Goal: Transaction & Acquisition: Purchase product/service

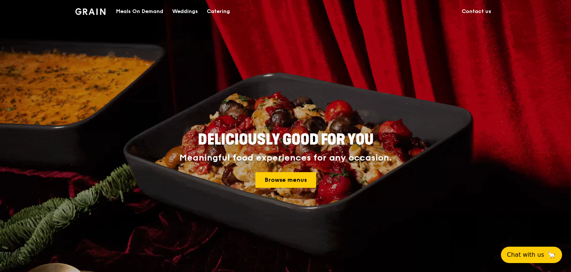
click at [299, 176] on link "Browse menus" at bounding box center [285, 180] width 61 height 16
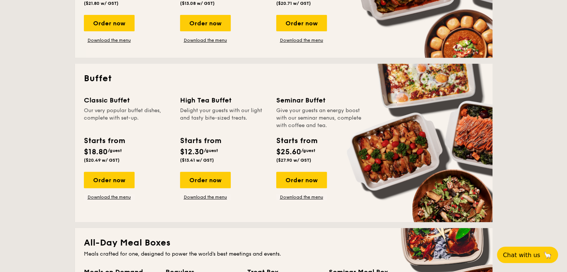
scroll to position [509, 0]
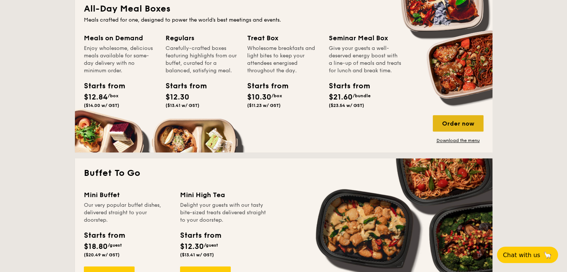
click at [448, 123] on div "Order now" at bounding box center [458, 123] width 51 height 16
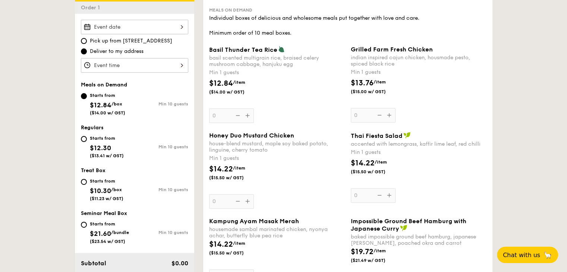
scroll to position [210, 0]
click at [248, 116] on div "Basil Thunder Tea [PERSON_NAME] scented multigrain rice, braised celery mushroo…" at bounding box center [277, 84] width 136 height 77
click at [248, 116] on input "0" at bounding box center [231, 115] width 45 height 15
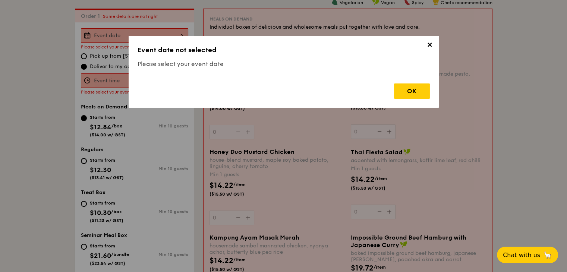
scroll to position [199, 0]
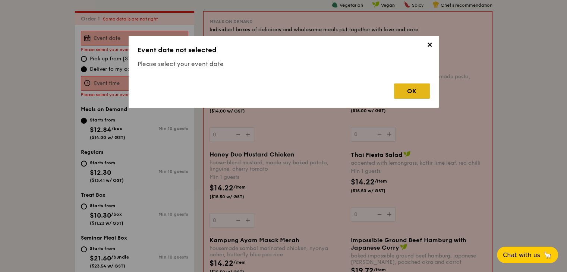
click at [408, 94] on div "OK" at bounding box center [412, 91] width 36 height 15
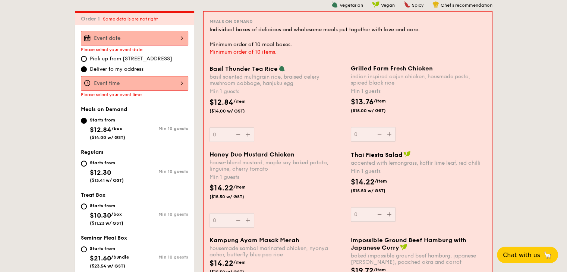
click at [118, 79] on div "12 1 2 3 4 5 6 7 8 9 10 11 00 15 30 45 am pm Cancel OK" at bounding box center [134, 83] width 107 height 15
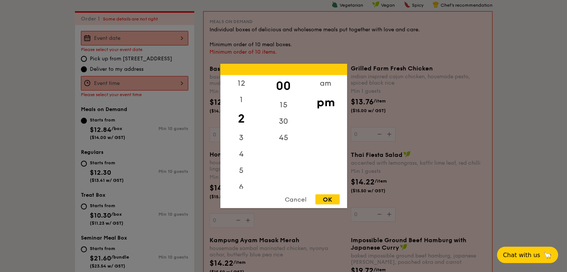
click at [131, 41] on div at bounding box center [283, 136] width 567 height 272
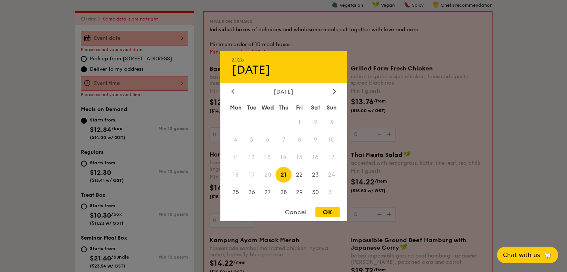
click at [134, 38] on div "2025 Aug [DATE] Tue Wed Thu Fri Sat Sun 1 2 3 4 5 6 7 8 9 10 11 12 13 14 15 16 …" at bounding box center [134, 38] width 107 height 15
click at [270, 173] on span "20" at bounding box center [267, 175] width 16 height 16
click at [302, 215] on div "Cancel" at bounding box center [295, 212] width 37 height 10
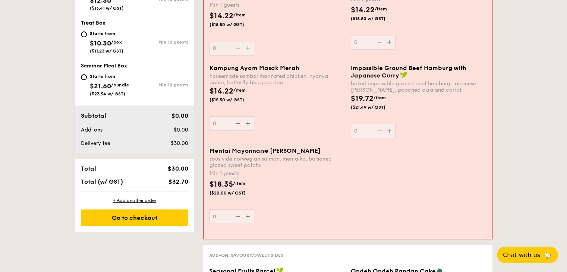
scroll to position [372, 0]
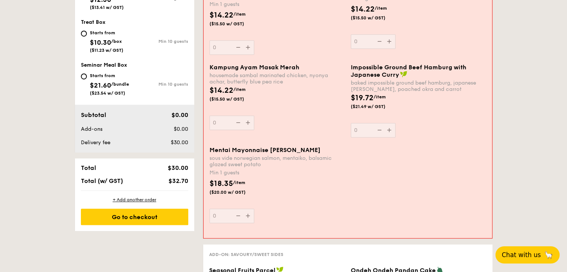
click at [524, 254] on span "Chat with us" at bounding box center [521, 254] width 39 height 7
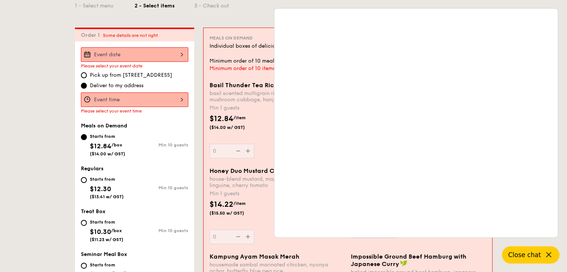
scroll to position [182, 0]
click at [545, 256] on icon at bounding box center [548, 255] width 9 height 9
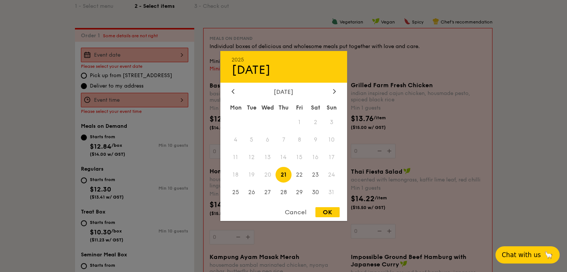
click at [144, 58] on div "2025 Aug [DATE] Tue Wed Thu Fri Sat Sun 1 2 3 4 5 6 7 8 9 10 11 12 13 14 15 16 …" at bounding box center [134, 55] width 107 height 15
click at [283, 173] on span "21" at bounding box center [284, 175] width 16 height 16
click at [330, 211] on div "OK" at bounding box center [327, 212] width 24 height 10
type input "[DATE]"
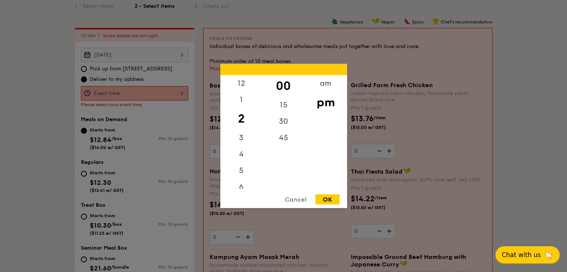
click at [131, 93] on div "12 1 2 3 4 5 6 7 8 9 10 11 00 15 30 45 am pm Cancel OK" at bounding box center [134, 93] width 107 height 15
click at [318, 85] on div "am" at bounding box center [326, 86] width 42 height 22
click at [246, 165] on div "5" at bounding box center [241, 165] width 42 height 16
click at [237, 81] on div "12" at bounding box center [241, 83] width 42 height 16
click at [282, 107] on div "15" at bounding box center [283, 108] width 42 height 22
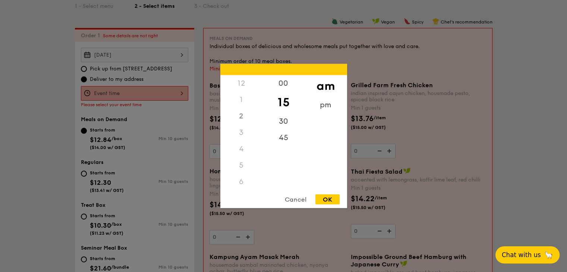
click at [328, 197] on div "OK" at bounding box center [327, 200] width 24 height 10
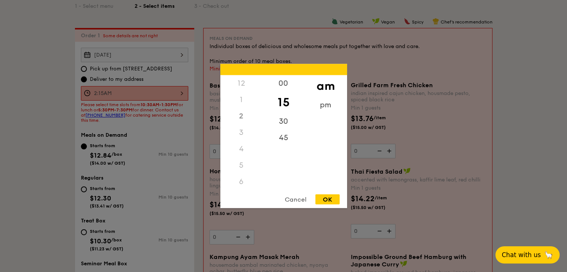
click at [103, 92] on div "2:15AM 12 1 2 3 4 5 6 7 8 9 10 11 00 15 30 45 am pm Cancel OK" at bounding box center [134, 93] width 107 height 15
click at [242, 184] on div "11" at bounding box center [241, 184] width 42 height 22
click at [328, 197] on div "OK" at bounding box center [327, 200] width 24 height 10
type input "11:15AM"
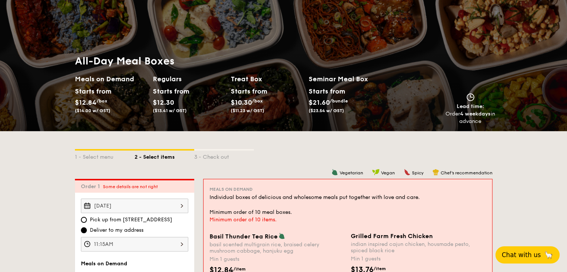
scroll to position [0, 0]
